Goal: Complete application form

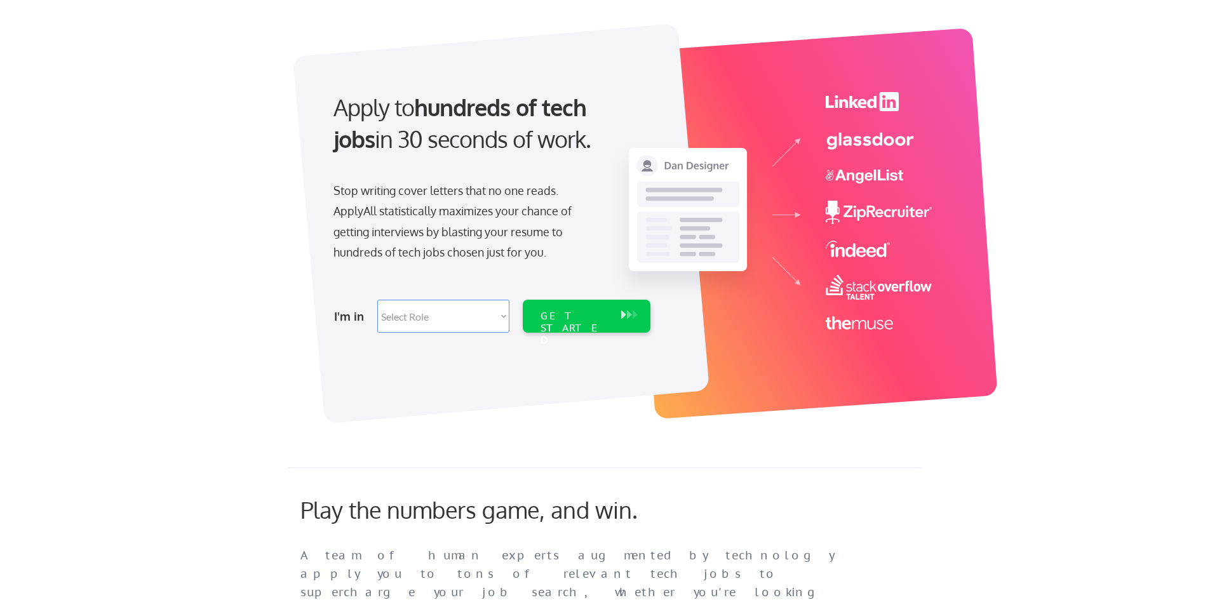
scroll to position [55, 0]
click at [458, 318] on select "Select Role Software Engineering Product Management Customer Success Sales UI/U…" at bounding box center [443, 315] width 132 height 33
select select ""product""
click at [377, 299] on select "Select Role Software Engineering Product Management Customer Success Sales UI/U…" at bounding box center [443, 315] width 132 height 33
select select ""product""
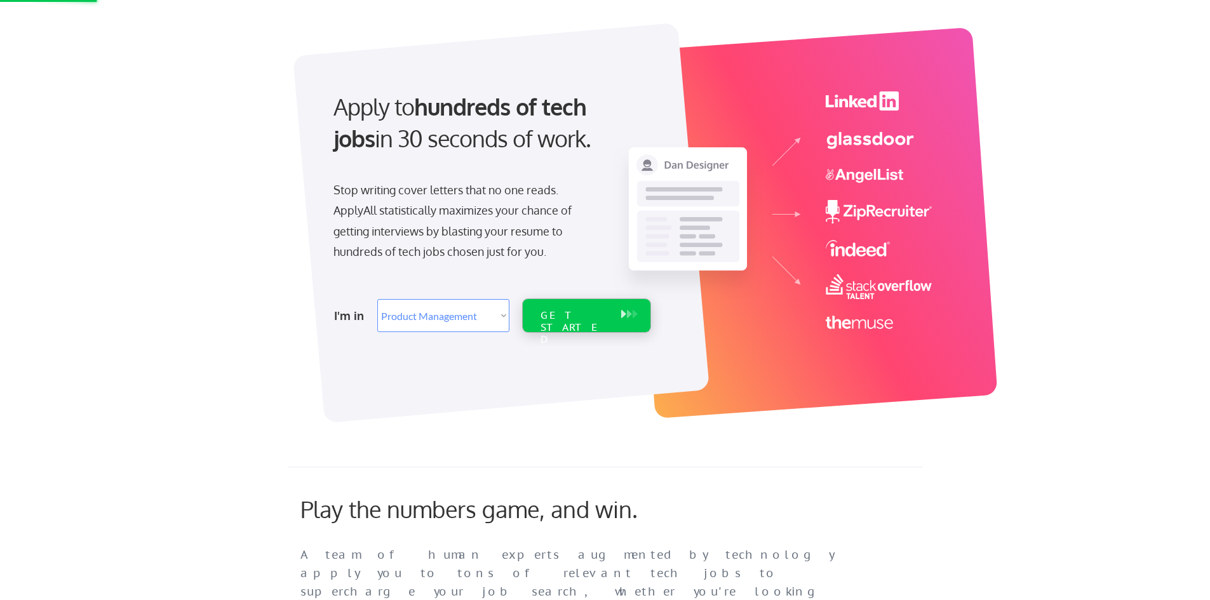
click at [568, 311] on div "GET STARTED" at bounding box center [574, 327] width 68 height 37
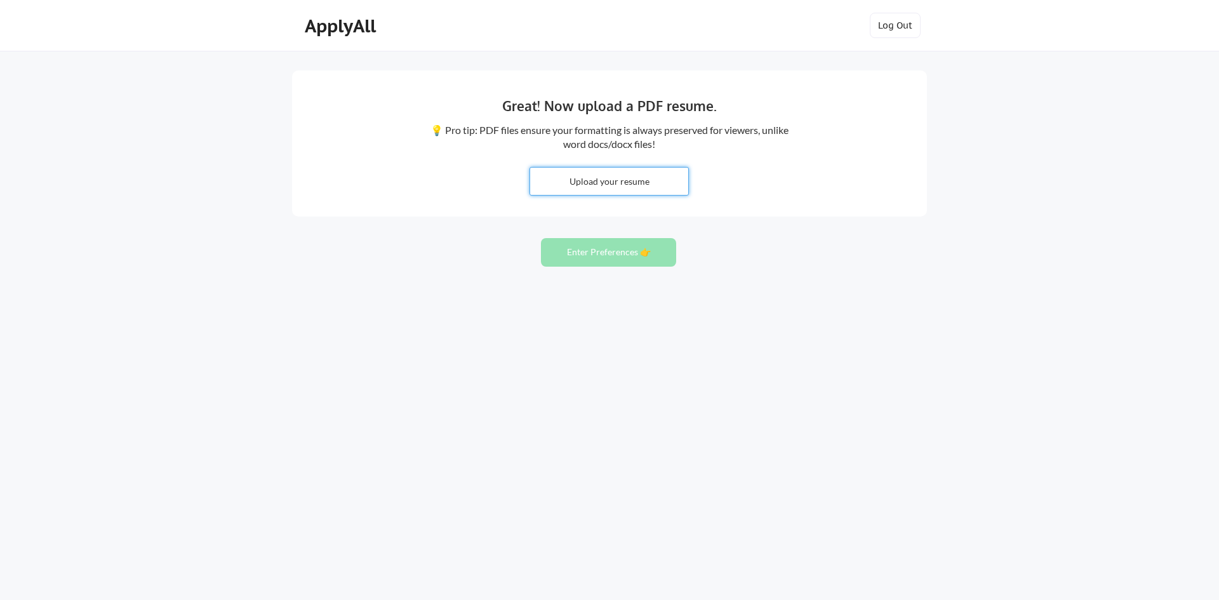
click at [613, 177] on input "file" at bounding box center [609, 181] width 158 height 27
type input "C:\fakepath\Sinchana J Suvarna_PM_Resume.pdf"
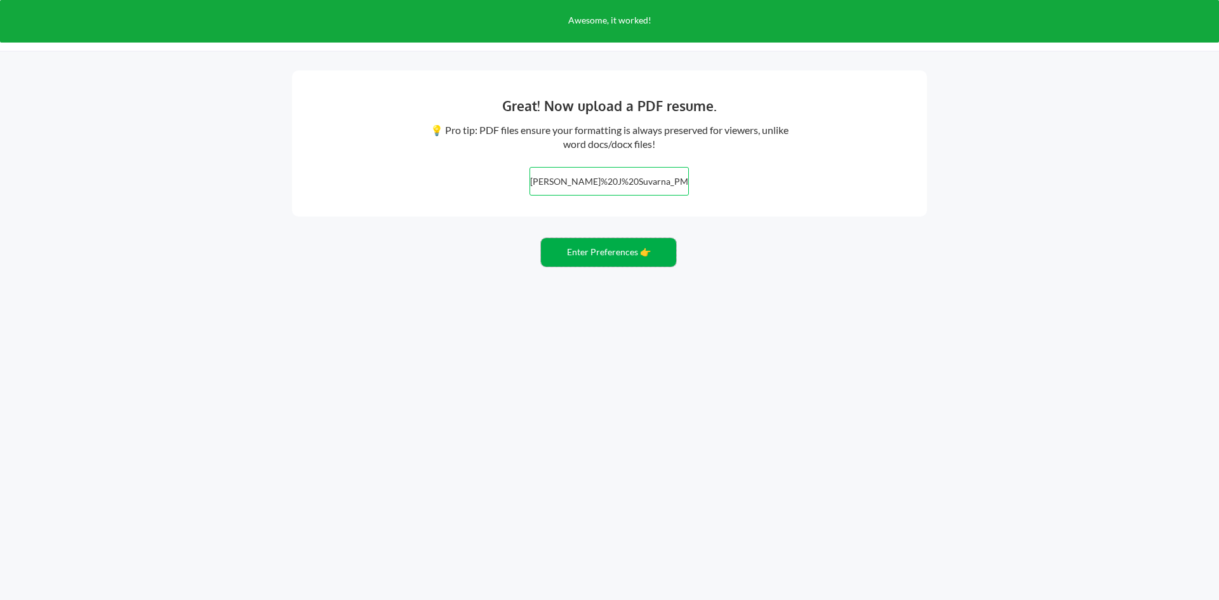
click at [628, 249] on button "Enter Preferences 👉" at bounding box center [608, 252] width 135 height 29
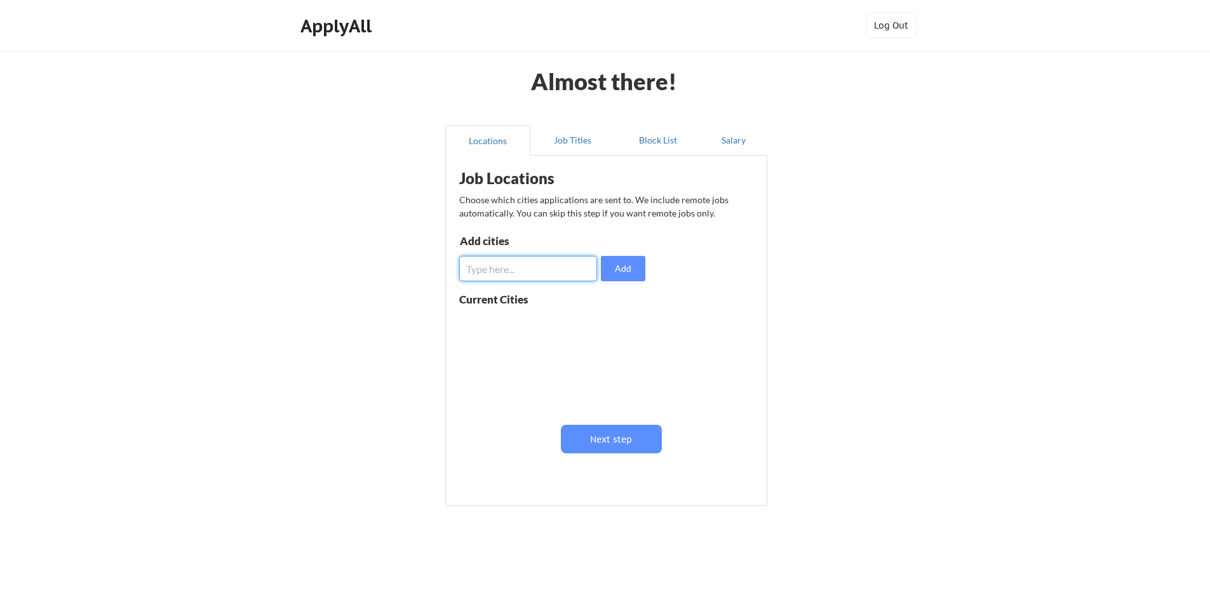
click at [531, 274] on input "input" at bounding box center [528, 268] width 138 height 25
type input "[GEOGRAPHIC_DATA]"
click at [625, 272] on button "Add" at bounding box center [623, 268] width 44 height 25
click at [505, 268] on input "input" at bounding box center [528, 268] width 138 height 25
type input "[GEOGRAPHIC_DATA]"
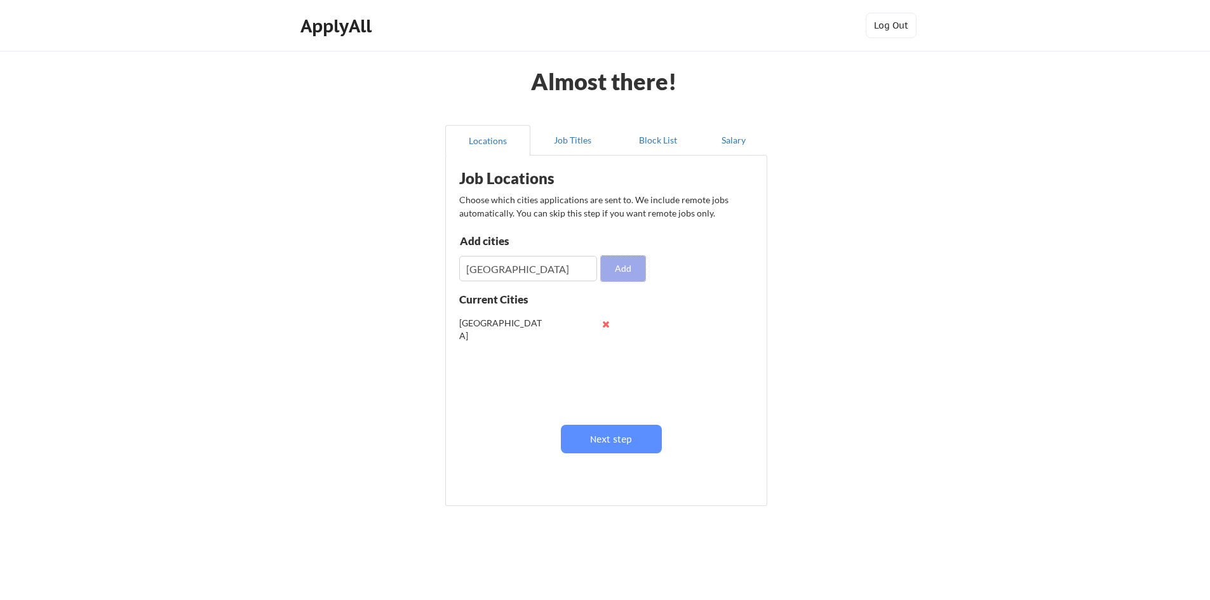
click at [629, 267] on button "Add" at bounding box center [623, 268] width 44 height 25
click at [518, 271] on input "input" at bounding box center [528, 268] width 138 height 25
type input "[GEOGRAPHIC_DATA]"
click at [612, 278] on button "Add" at bounding box center [623, 268] width 44 height 25
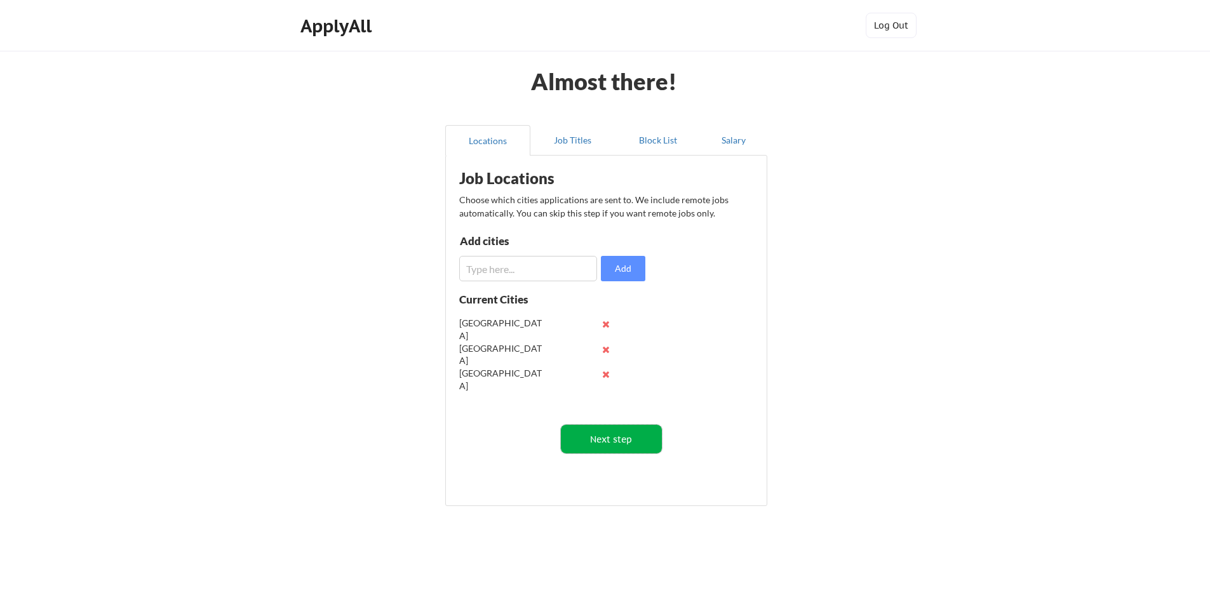
click at [599, 432] on button "Next step" at bounding box center [611, 439] width 101 height 29
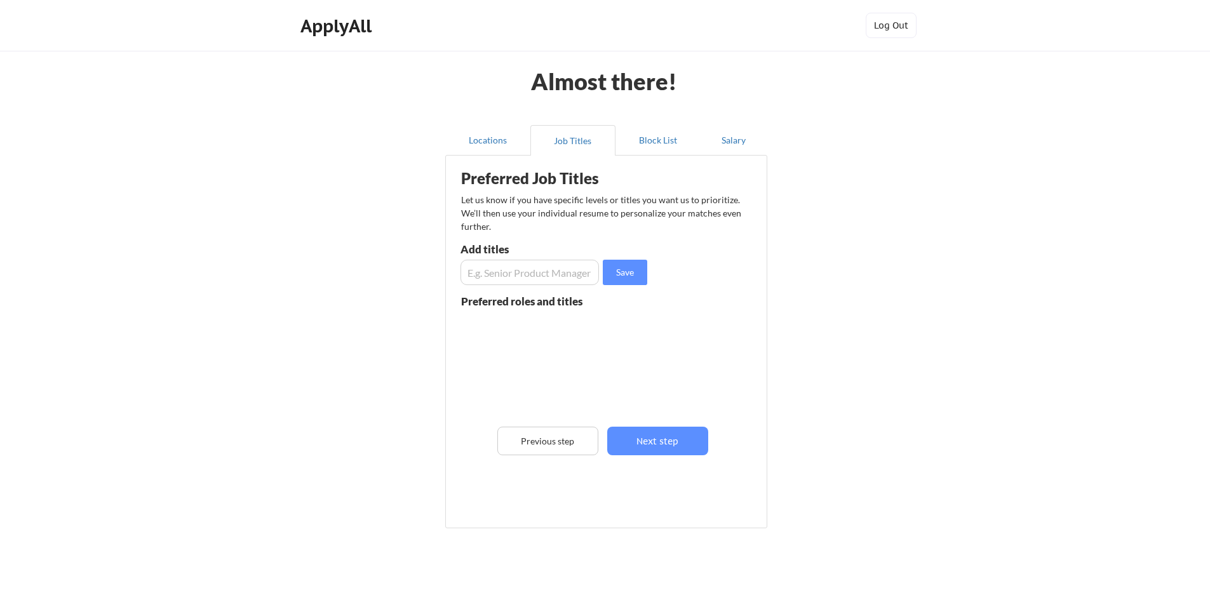
click at [506, 278] on input "input" at bounding box center [529, 272] width 138 height 25
type input "Associate Product Manager"
click at [626, 276] on button "Save" at bounding box center [625, 272] width 44 height 25
click at [521, 276] on input "input" at bounding box center [529, 272] width 138 height 25
type input "J"
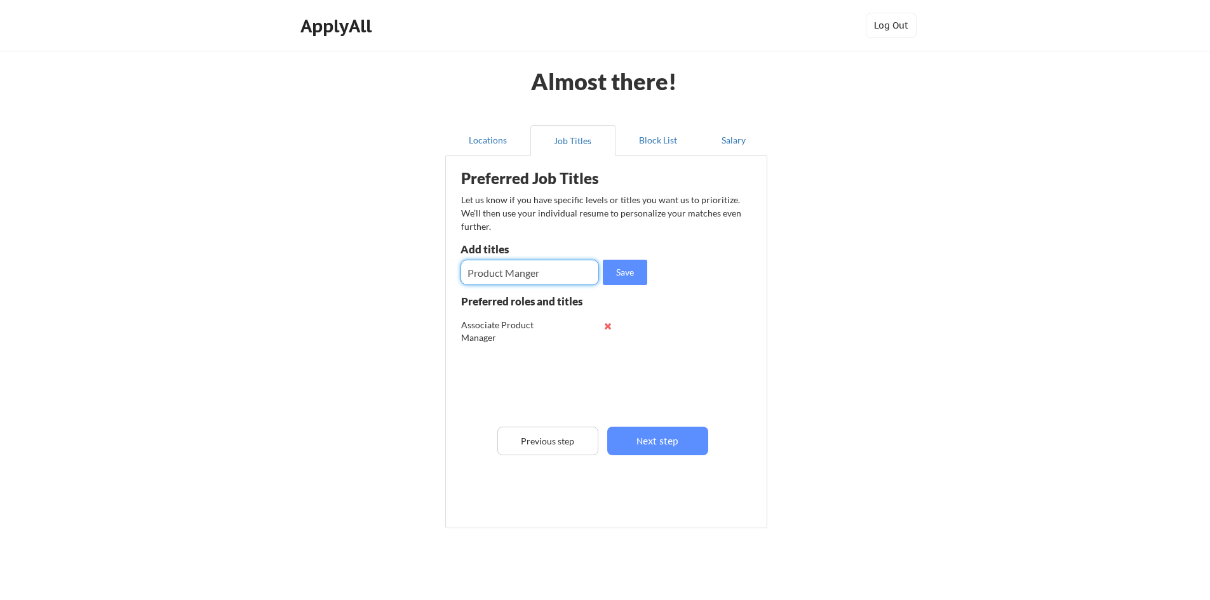
type input "Product Manger"
click at [521, 268] on input "input" at bounding box center [529, 272] width 138 height 25
type input "Junior Product Manager"
click at [621, 267] on button "Save" at bounding box center [625, 272] width 44 height 25
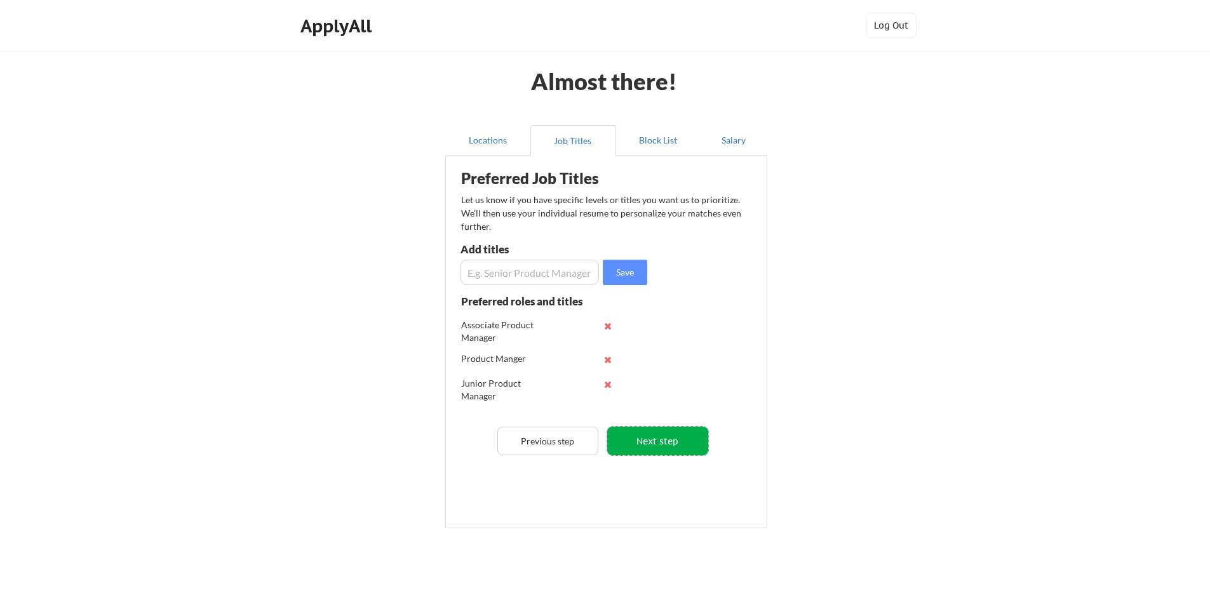
click at [657, 452] on button "Next step" at bounding box center [657, 441] width 101 height 29
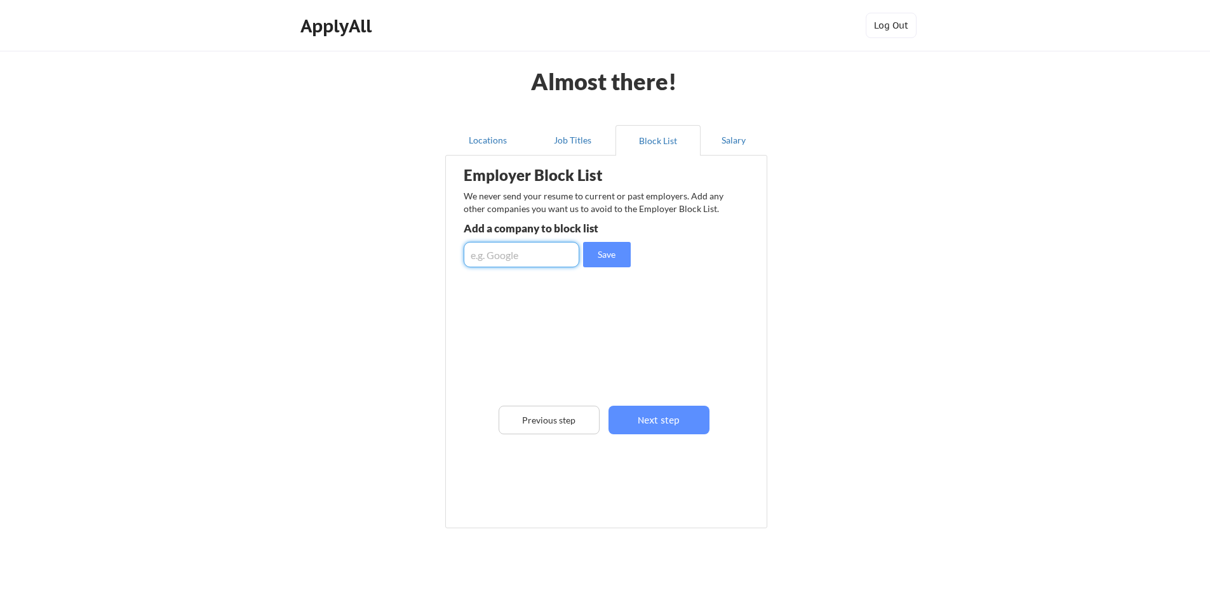
click at [529, 256] on input "input" at bounding box center [522, 254] width 116 height 25
type input "Allegion"
click at [616, 250] on button "Save" at bounding box center [607, 254] width 48 height 25
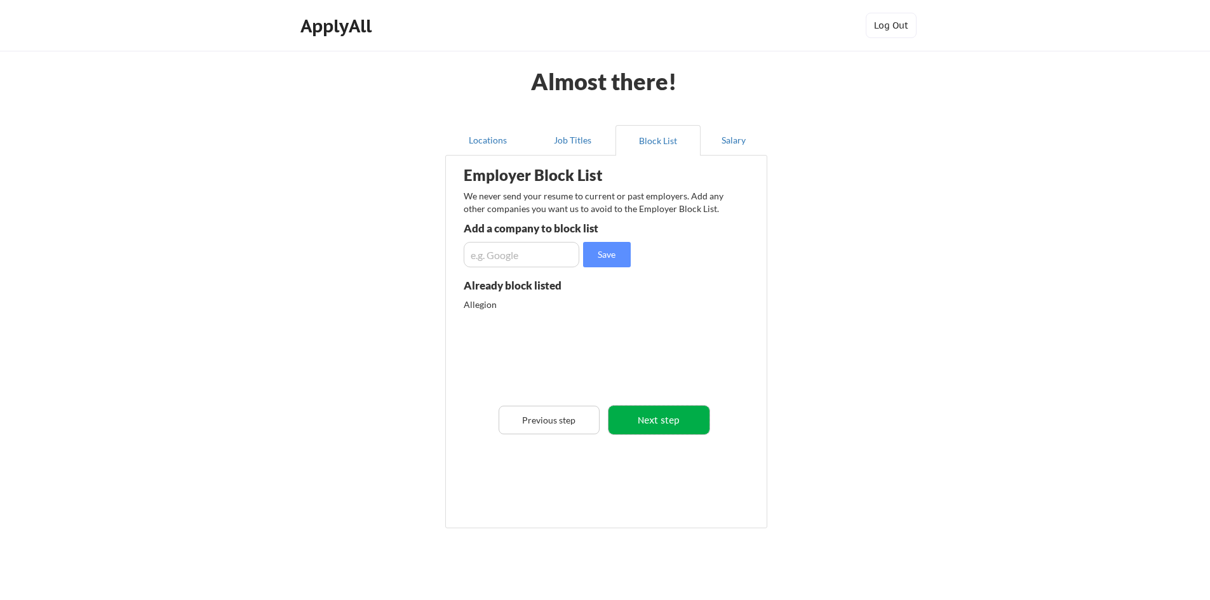
click at [664, 425] on button "Next step" at bounding box center [658, 420] width 101 height 29
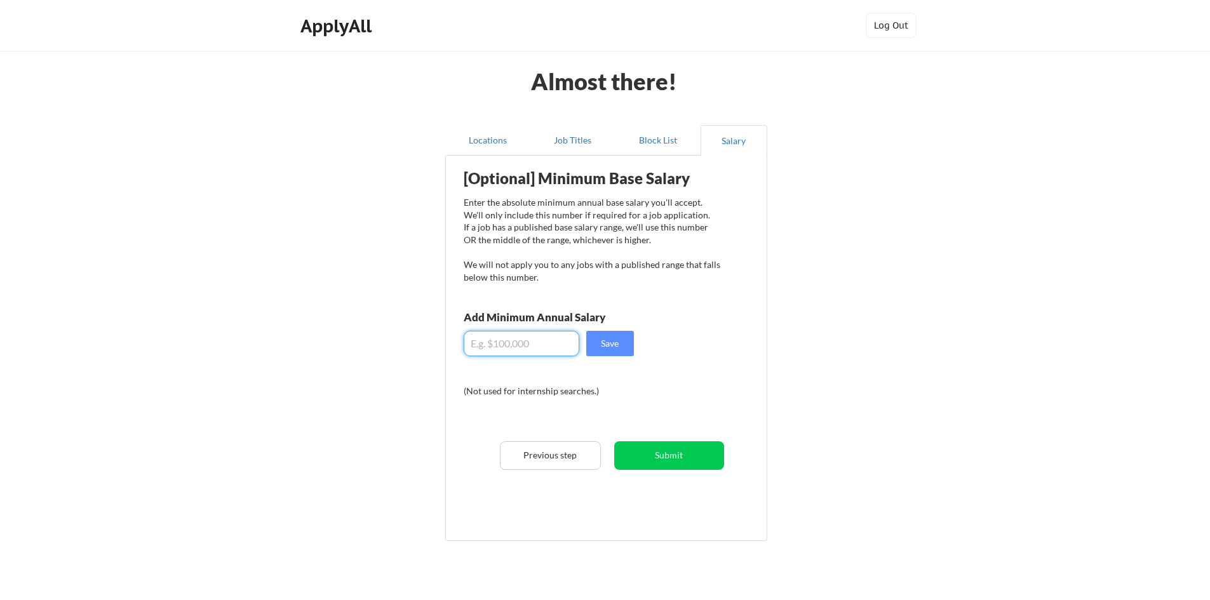
click at [512, 347] on input "input" at bounding box center [522, 343] width 116 height 25
click at [596, 384] on div "[Optional] Minimum Base Salary Enter the absolute minimum annual base salary yo…" at bounding box center [608, 343] width 313 height 363
click at [537, 337] on input "input" at bounding box center [522, 343] width 116 height 25
click at [521, 338] on input "input" at bounding box center [522, 343] width 116 height 25
type input "$14,000"
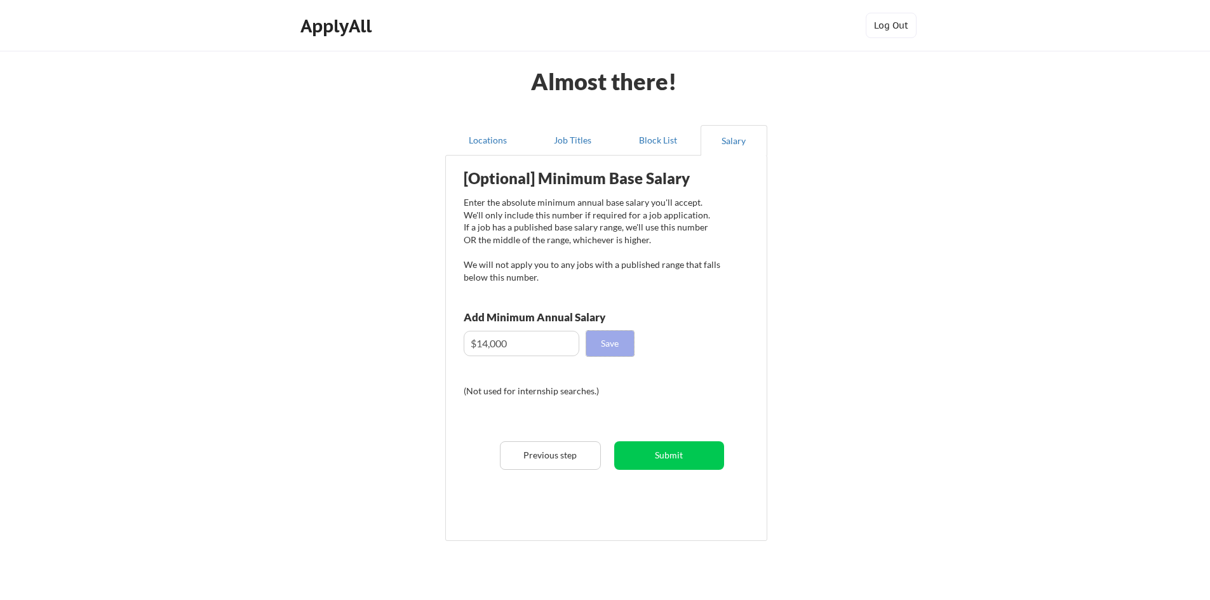
click at [605, 351] on button "Save" at bounding box center [610, 343] width 48 height 25
click at [651, 448] on button "Submit" at bounding box center [669, 455] width 110 height 29
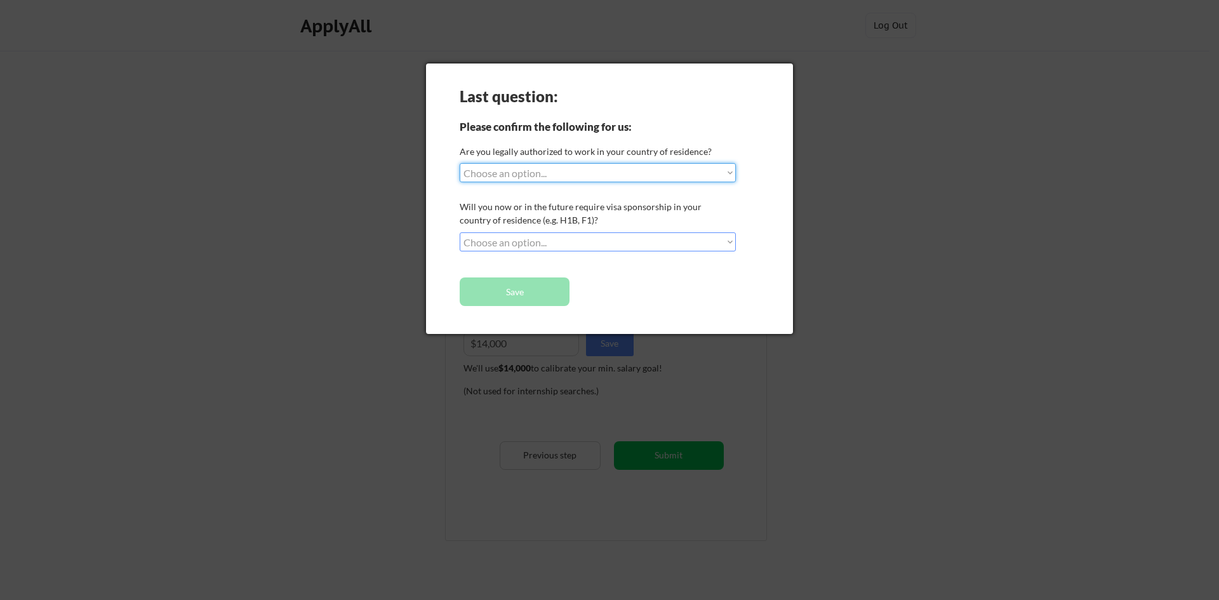
click at [558, 172] on select "Choose an option... Yes, I am a [DEMOGRAPHIC_DATA] Citizen Yes, I am a [DEMOGRA…" at bounding box center [598, 172] width 276 height 19
select select ""yes__i_am_an_other_[DEMOGRAPHIC_DATA]""
click at [460, 163] on select "Choose an option... Yes, I am a [DEMOGRAPHIC_DATA] Citizen Yes, I am a [DEMOGRA…" at bounding box center [598, 172] width 276 height 19
click at [558, 243] on select "Choose an option... No, I will not need sponsorship Yes, I will need sponsorship" at bounding box center [598, 241] width 276 height 19
select select ""no__i_will_not_need_sponsorship""
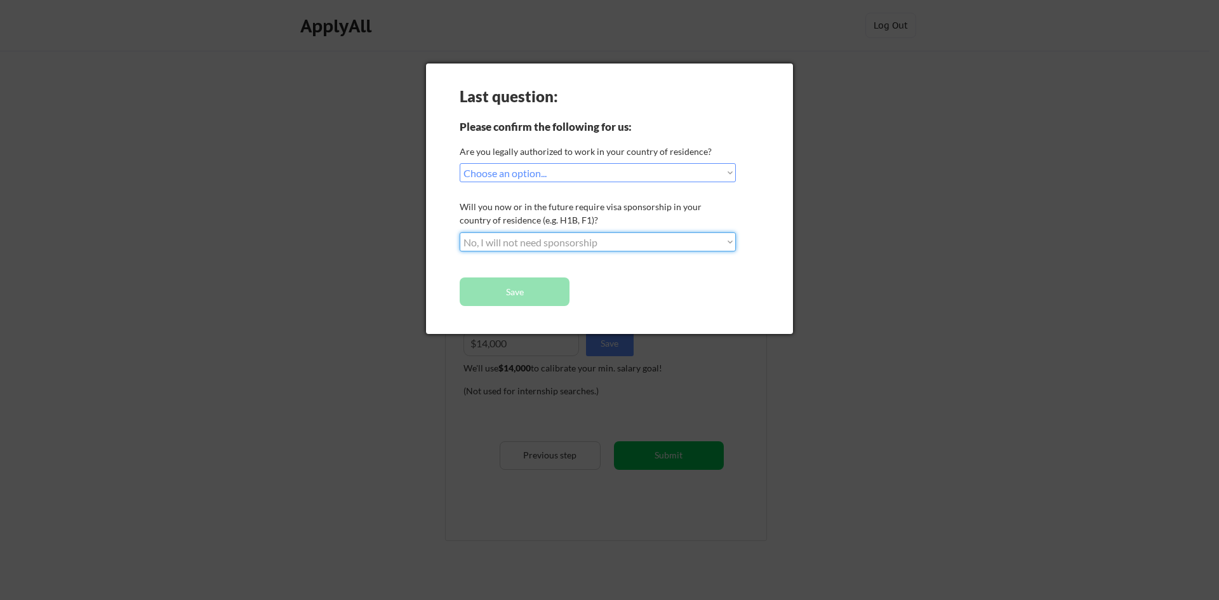
click at [460, 232] on select "Choose an option... No, I will not need sponsorship Yes, I will need sponsorship" at bounding box center [598, 241] width 276 height 19
click at [543, 286] on button "Save" at bounding box center [515, 292] width 110 height 29
